Goal: Check status

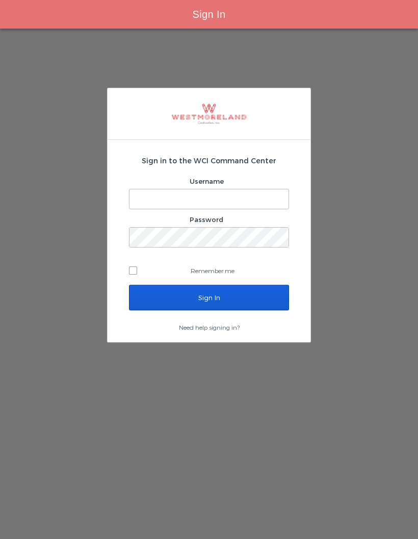
type input "[EMAIL_ADDRESS][PERSON_NAME][DOMAIN_NAME]"
click at [230, 293] on input "Sign In" at bounding box center [209, 298] width 160 height 26
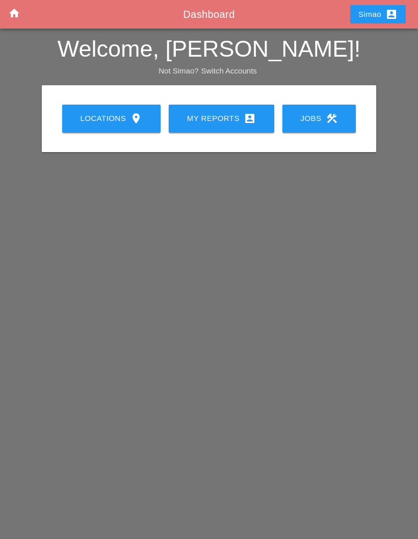
click at [206, 117] on div "My Reports account_box" at bounding box center [221, 118] width 73 height 12
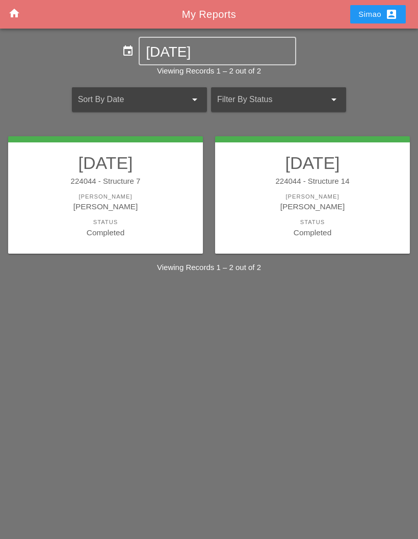
click at [164, 223] on div "Status" at bounding box center [105, 222] width 174 height 9
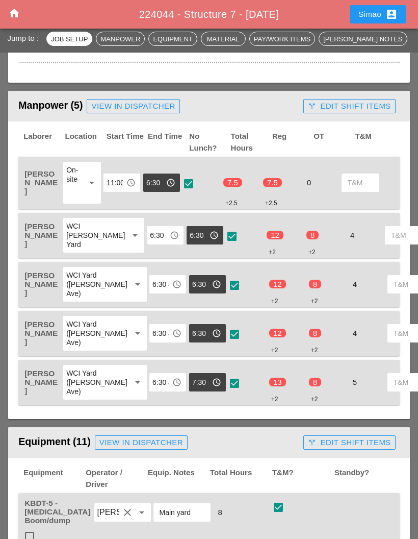
scroll to position [510, 0]
